Goal: Find specific page/section: Find specific page/section

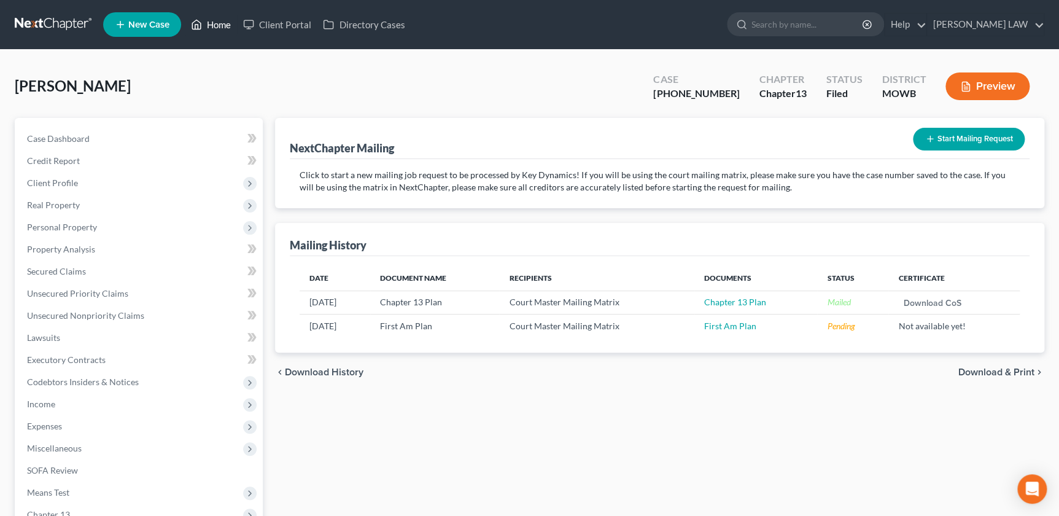
click at [216, 19] on link "Home" at bounding box center [211, 25] width 52 height 22
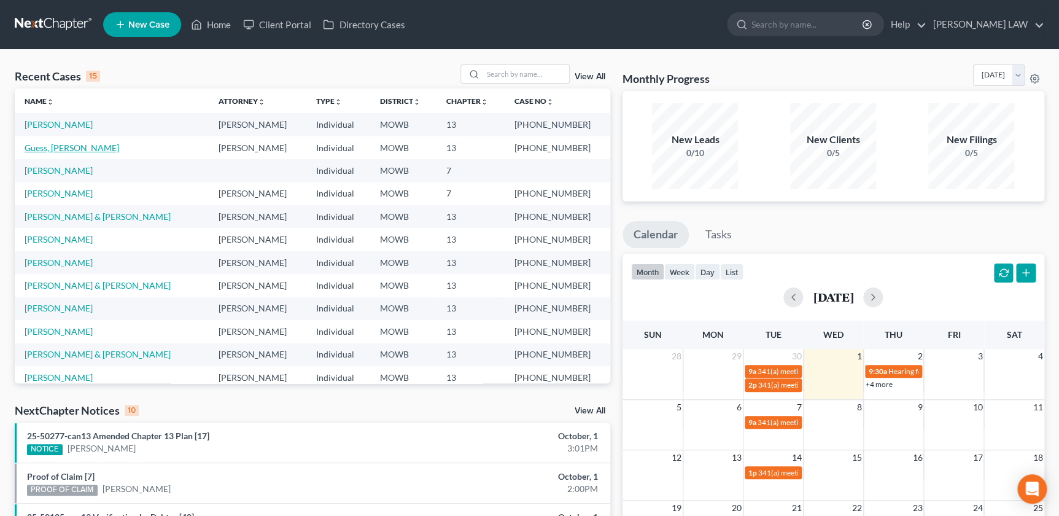
click at [46, 149] on link "Guess, [PERSON_NAME]" at bounding box center [72, 147] width 95 height 10
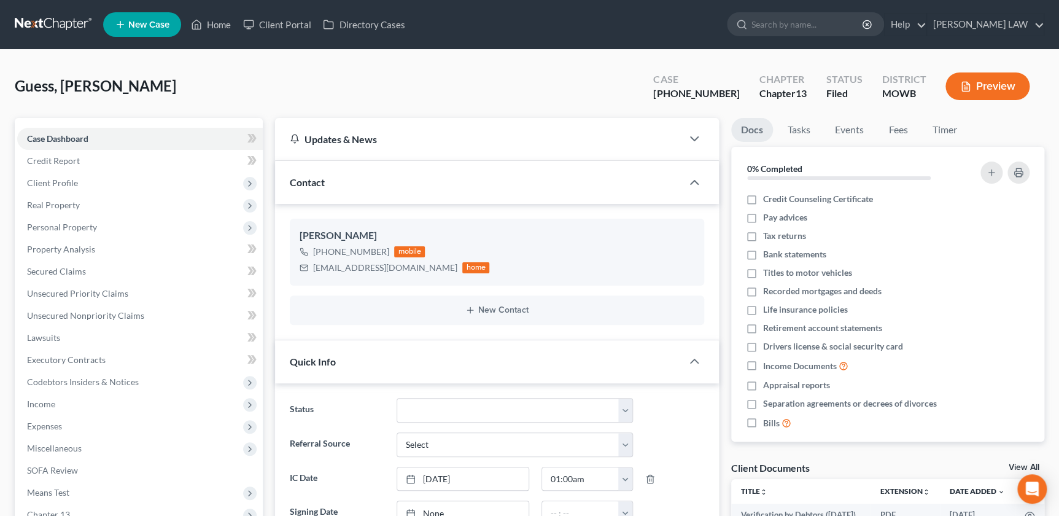
scroll to position [15, 0]
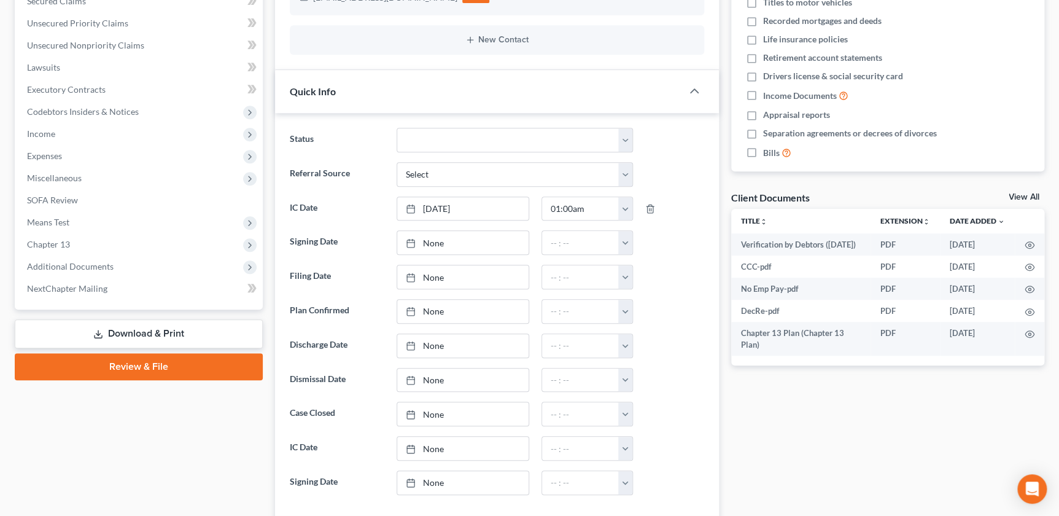
scroll to position [335, 0]
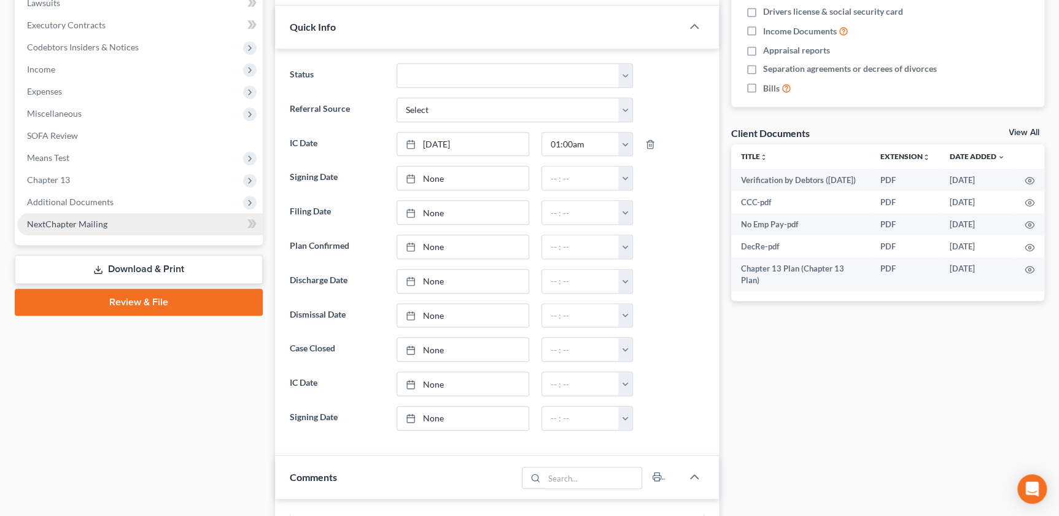
click at [99, 221] on span "NextChapter Mailing" at bounding box center [67, 224] width 80 height 10
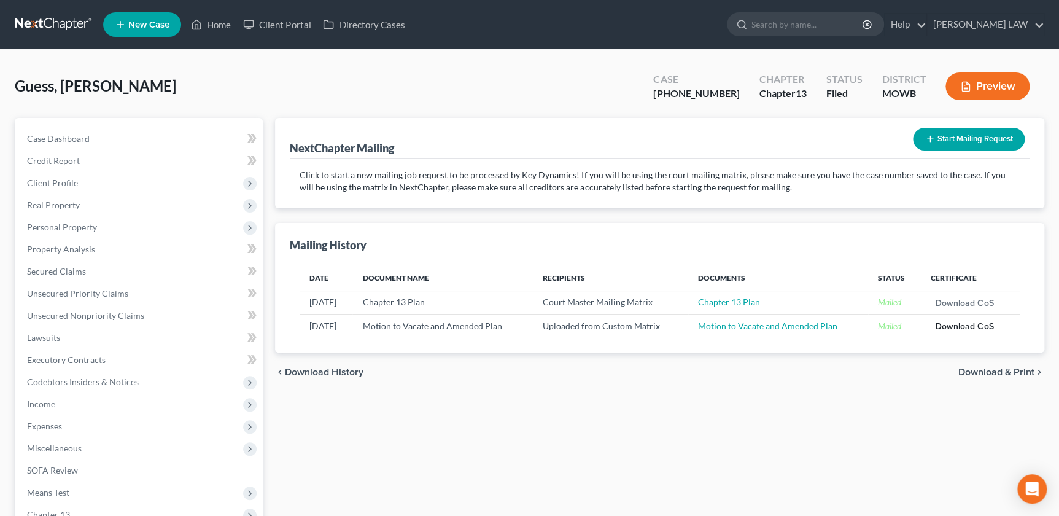
click at [959, 326] on link "Download CoS" at bounding box center [965, 326] width 58 height 9
click at [846, 31] on input "search" at bounding box center [808, 24] width 112 height 23
type input "[PERSON_NAME]"
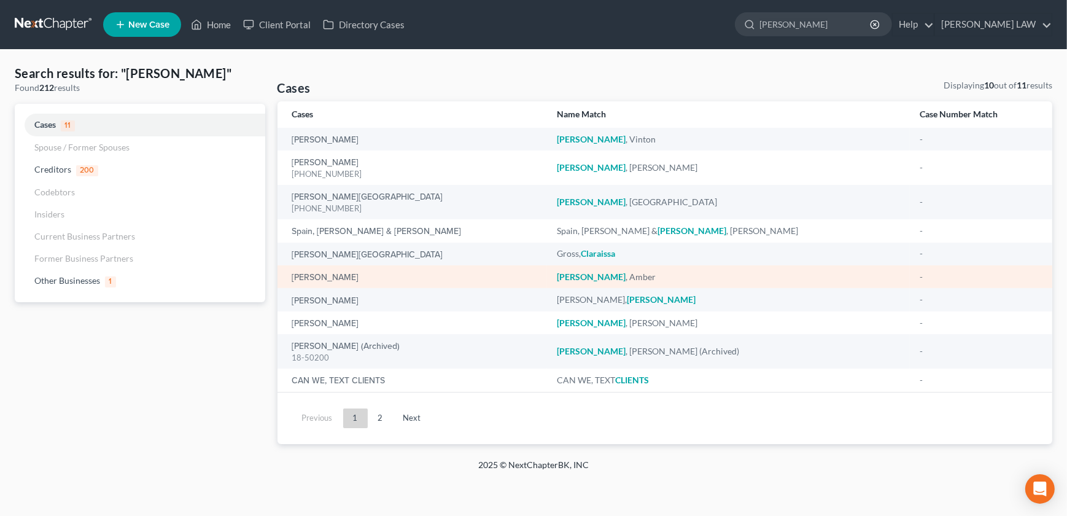
click at [784, 280] on div "[PERSON_NAME]" at bounding box center [728, 277] width 343 height 12
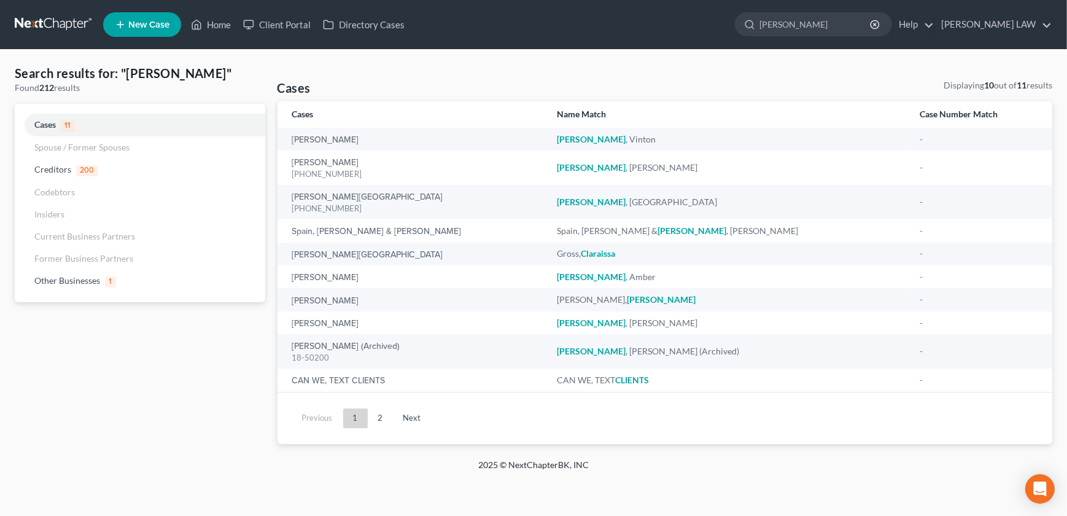
drag, startPoint x: 867, startPoint y: 18, endPoint x: 639, endPoint y: 10, distance: 228.6
click at [639, 10] on ul "New Case Home Client Portal Directory Cases [PERSON_NAME] - No Result - Credito…" at bounding box center [577, 25] width 949 height 32
type input "[PERSON_NAME]"
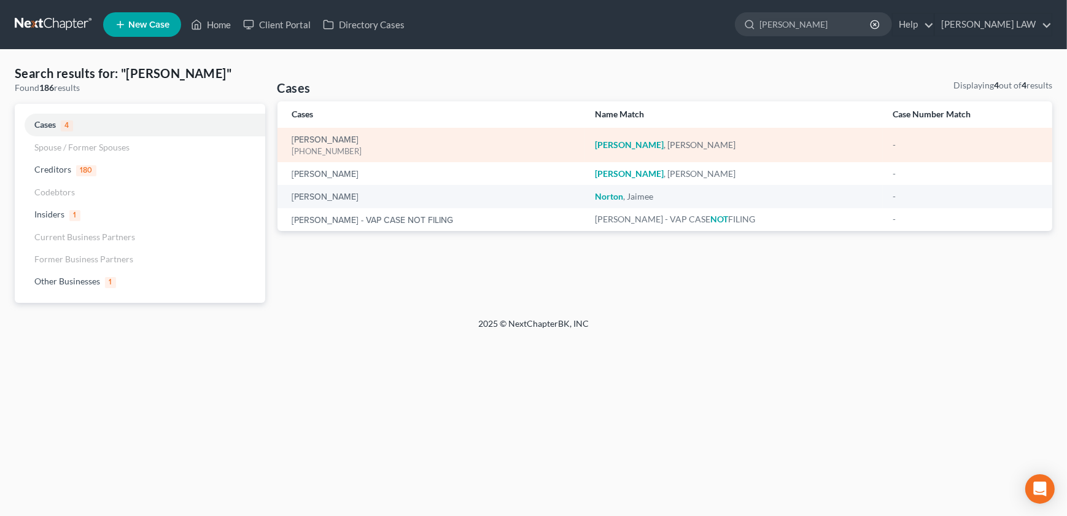
click at [321, 147] on div "[PHONE_NUMBER]" at bounding box center [433, 152] width 283 height 12
click at [319, 141] on link "[PERSON_NAME]" at bounding box center [325, 140] width 67 height 9
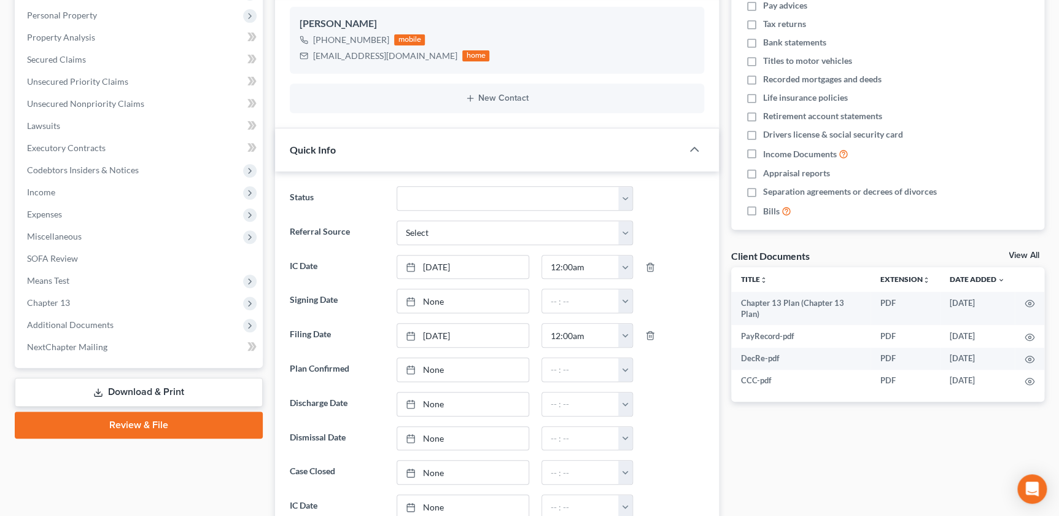
scroll to position [223, 0]
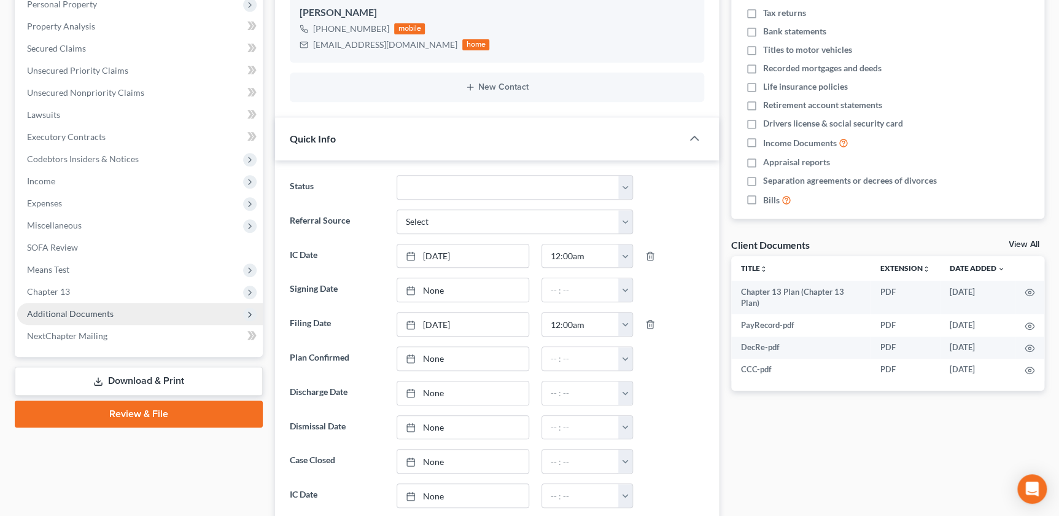
click at [104, 316] on span "Additional Documents" at bounding box center [70, 313] width 87 height 10
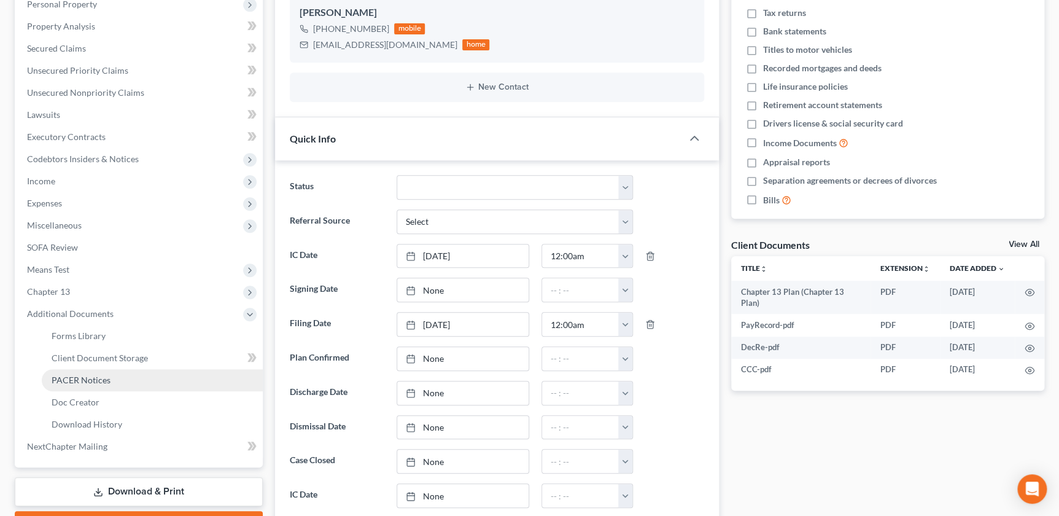
click at [86, 375] on span "PACER Notices" at bounding box center [81, 380] width 59 height 10
